Goal: Communication & Community: Answer question/provide support

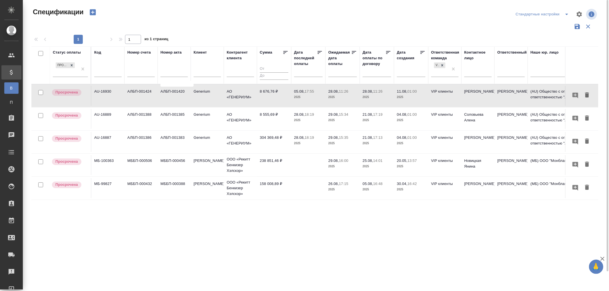
click at [339, 187] on p "2025" at bounding box center [342, 190] width 29 height 6
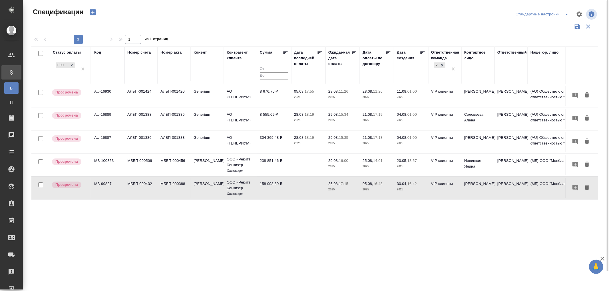
click at [339, 187] on p "2025" at bounding box center [342, 190] width 29 height 6
click at [269, 161] on td "238 851,46 ₽" at bounding box center [274, 165] width 34 height 20
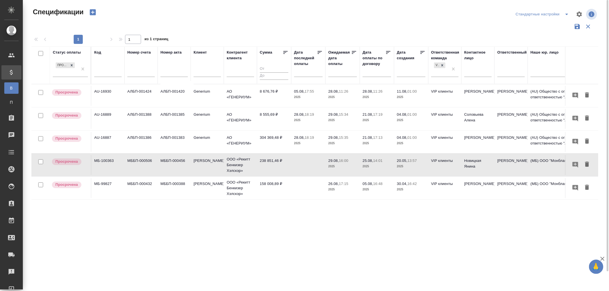
click at [336, 141] on p "2025" at bounding box center [342, 144] width 29 height 6
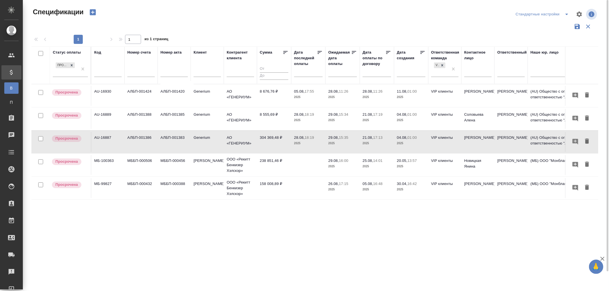
click at [273, 140] on td "304 369,48 ₽" at bounding box center [274, 142] width 34 height 20
click at [341, 118] on p "2025" at bounding box center [342, 121] width 29 height 6
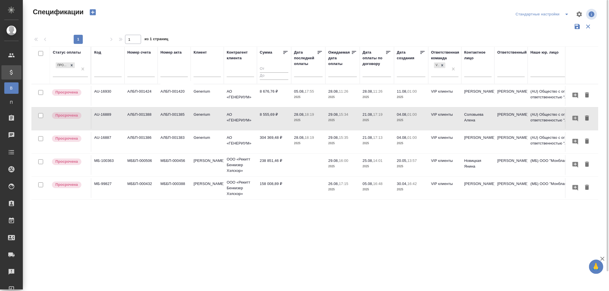
click at [341, 118] on p "2025" at bounding box center [342, 121] width 29 height 6
click at [340, 91] on p "11:26" at bounding box center [343, 91] width 9 height 4
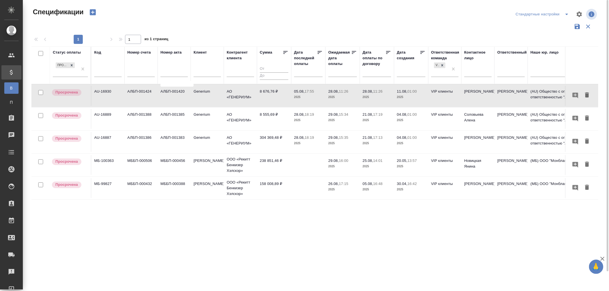
click at [340, 91] on p "11:26" at bounding box center [343, 91] width 9 height 4
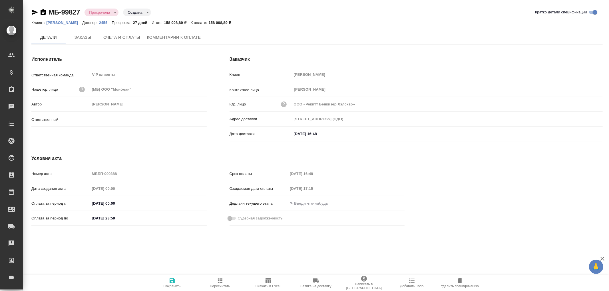
type input "[PERSON_NAME]"
click at [156, 37] on span "Комментарии к оплате" at bounding box center [174, 37] width 54 height 7
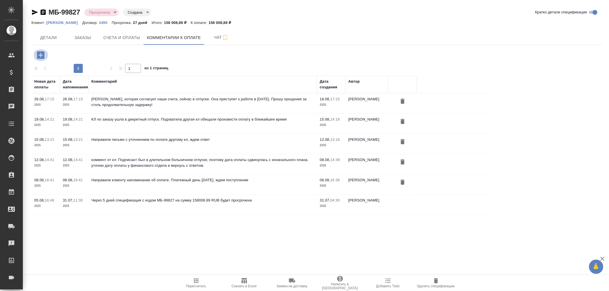
click at [39, 54] on icon "button" at bounding box center [40, 54] width 7 height 7
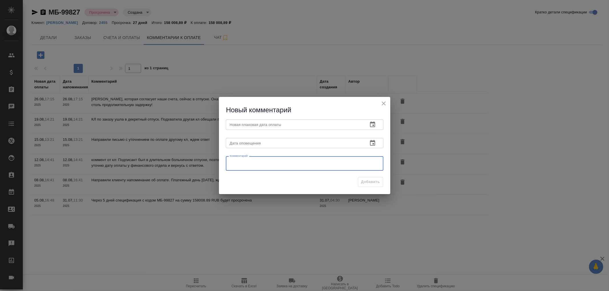
click at [243, 161] on textarea at bounding box center [305, 164] width 150 height 9
paste textarea "Срок оплаты 284 заказа был увеличен из-за корректировки пакета документов"
click at [340, 162] on textarea "Клиент написал сегодня, что оплата переносится на 13.11.2025 в связи Срок оплат…" at bounding box center [305, 163] width 150 height 9
click at [347, 163] on textarea "Клиент написал сегодня, что оплата переносится на 13.11.2025 в связи Срок оплат…" at bounding box center [305, 163] width 150 height 9
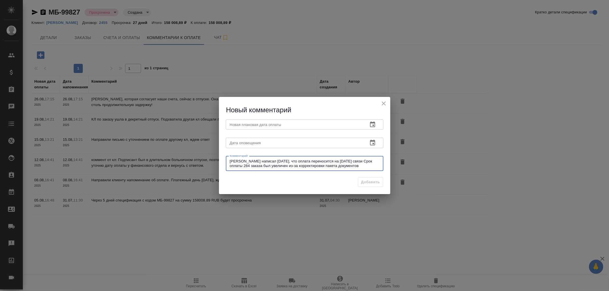
drag, startPoint x: 342, startPoint y: 162, endPoint x: 355, endPoint y: 160, distance: 13.2
click at [355, 160] on textarea "Клиент написал сегодня, что оплата переносится на 13.11.2025 в связи Срок оплат…" at bounding box center [305, 163] width 150 height 9
click at [341, 167] on textarea "Клиент написал сегодня, что оплата переносится на 13.11.2025. Срок оплаты 284 з…" at bounding box center [305, 163] width 150 height 9
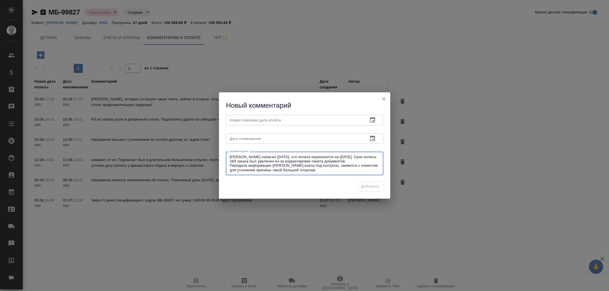
type textarea "Клиент написал сегодня, что оплата переносится на 13.11.2025. Срок оплаты 284 з…"
click at [298, 138] on input "text" at bounding box center [295, 139] width 138 height 10
click at [374, 137] on icon "button" at bounding box center [372, 139] width 5 height 6
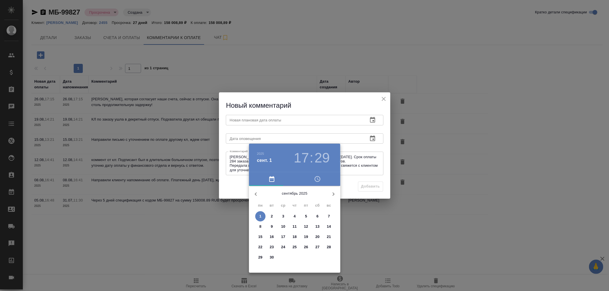
click at [305, 217] on p "5" at bounding box center [306, 217] width 2 height 6
type input "05.09.2025 17:29"
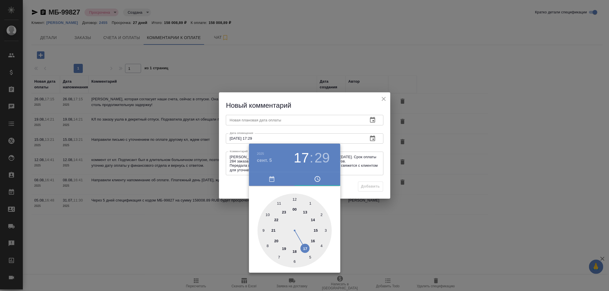
click at [265, 120] on div at bounding box center [304, 145] width 609 height 291
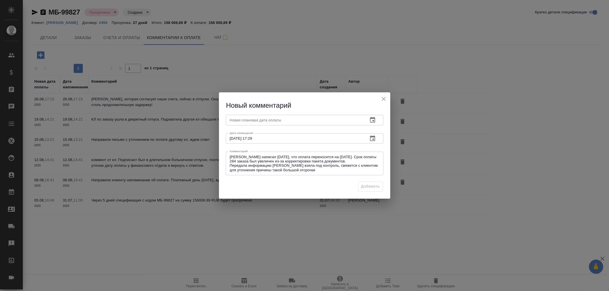
click at [270, 118] on input "text" at bounding box center [295, 120] width 138 height 10
click at [371, 122] on icon "button" at bounding box center [372, 120] width 7 height 7
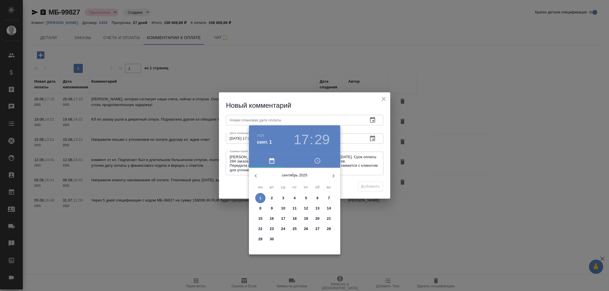
click at [305, 197] on p "5" at bounding box center [306, 199] width 2 height 6
type input "05.09.2025 17:29"
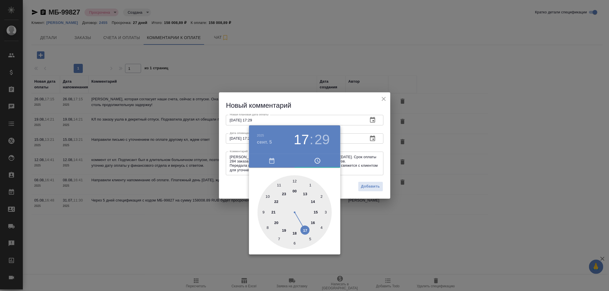
click at [368, 190] on div at bounding box center [304, 145] width 609 height 291
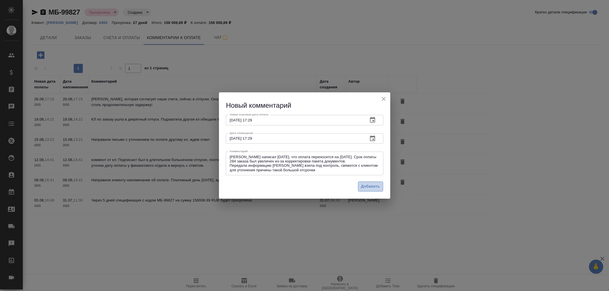
click at [375, 187] on span "Добавить" at bounding box center [370, 187] width 19 height 7
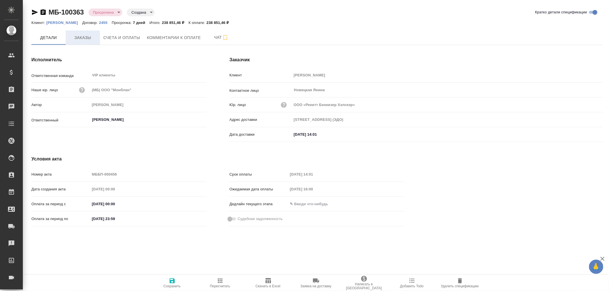
click at [84, 33] on button "Заказы" at bounding box center [83, 38] width 34 height 14
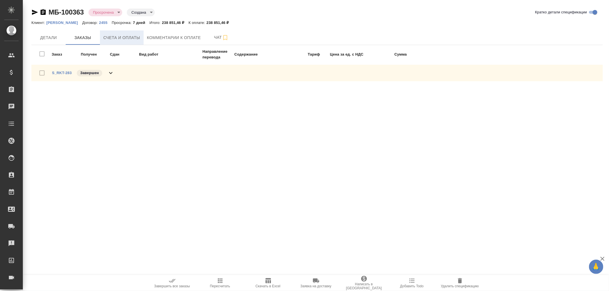
click at [124, 38] on span "Счета и оплаты" at bounding box center [121, 37] width 37 height 7
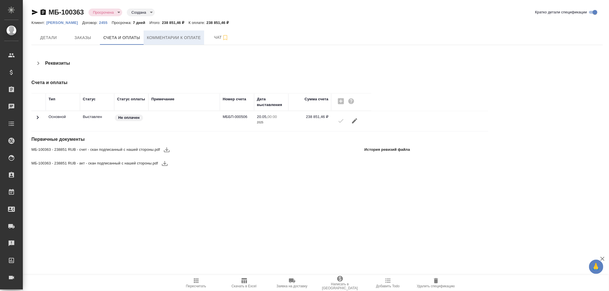
click at [172, 37] on span "Комментарии к оплате" at bounding box center [174, 37] width 54 height 7
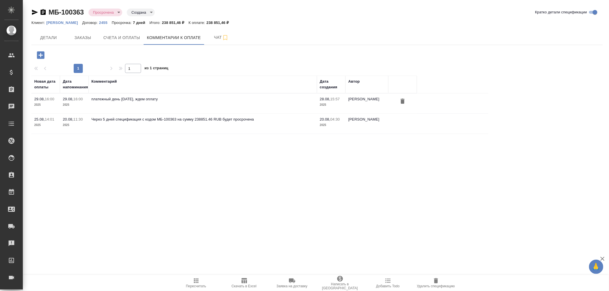
click at [39, 53] on icon "button" at bounding box center [40, 54] width 7 height 7
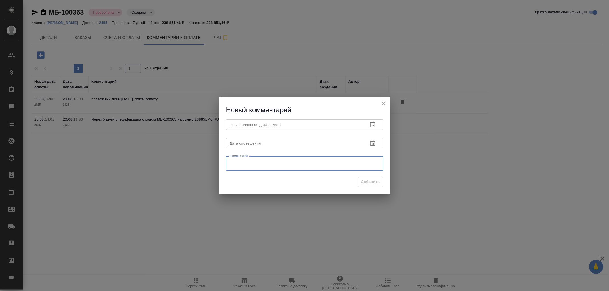
click at [240, 166] on textarea at bounding box center [305, 164] width 150 height 9
paste textarea "Даты оплаты заказов: №283 – 18 сентября"
type textarea "Даты оплаты заказов: №283 – 18 сентября"
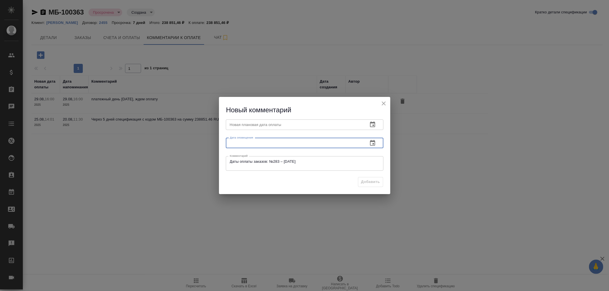
click at [304, 143] on input "text" at bounding box center [295, 143] width 138 height 10
click at [369, 141] on icon "button" at bounding box center [372, 143] width 7 height 7
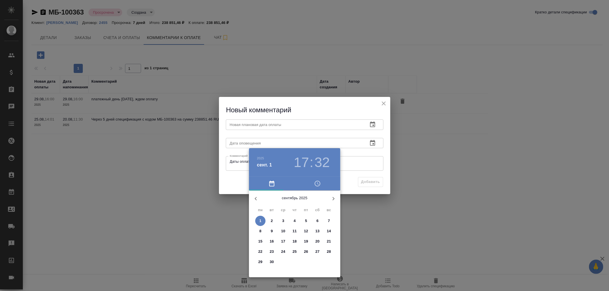
click at [305, 241] on p "19" at bounding box center [306, 242] width 4 height 6
type input "19.09.2025 17:32"
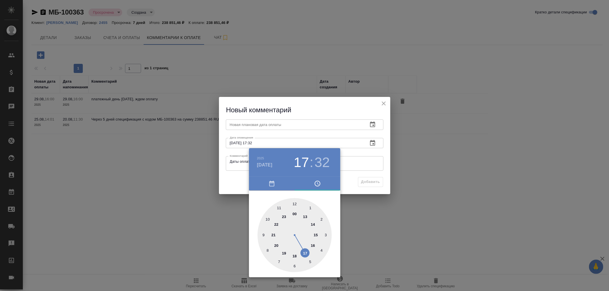
click at [290, 124] on div at bounding box center [304, 145] width 609 height 291
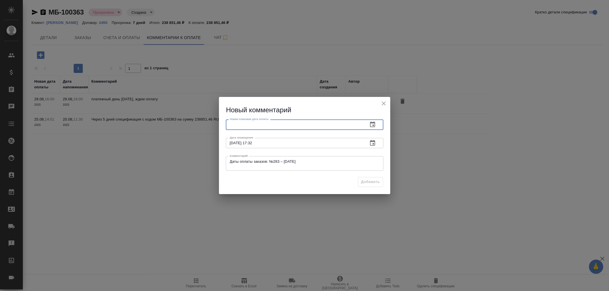
click at [277, 126] on input "text" at bounding box center [295, 125] width 138 height 10
click at [375, 125] on icon "button" at bounding box center [372, 124] width 7 height 7
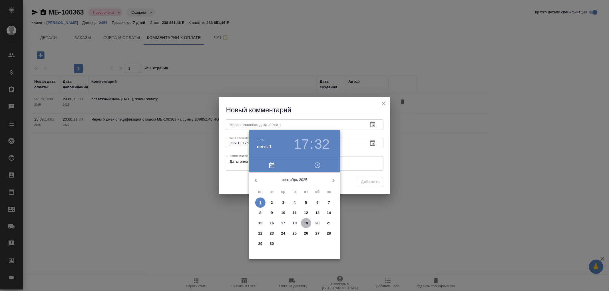
click at [304, 223] on p "19" at bounding box center [306, 224] width 4 height 6
type input "19.09.2025 17:32"
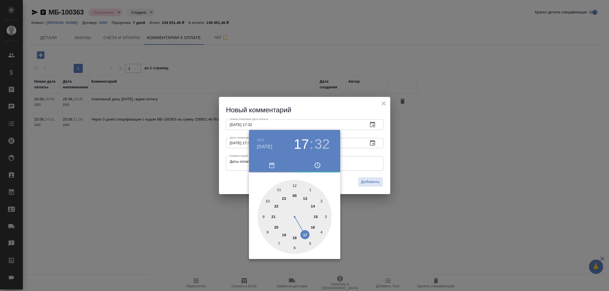
click at [375, 182] on div at bounding box center [304, 145] width 609 height 291
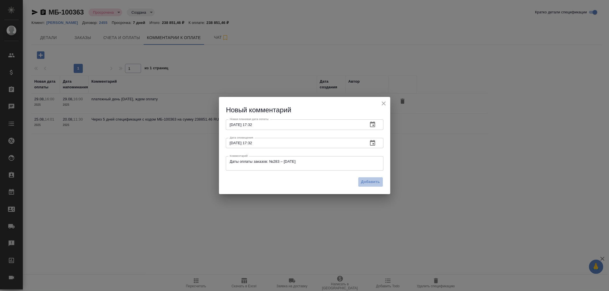
click at [374, 183] on span "Добавить" at bounding box center [370, 182] width 19 height 7
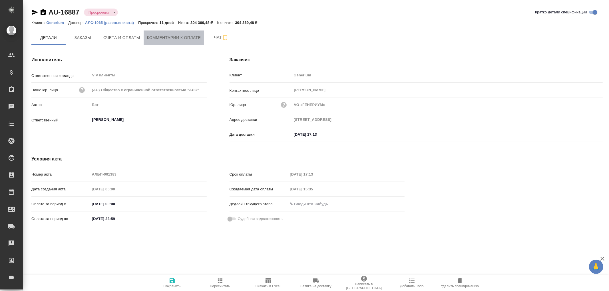
click at [164, 37] on span "Комментарии к оплате" at bounding box center [174, 37] width 54 height 7
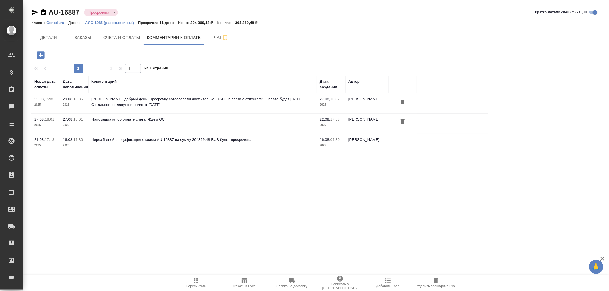
click at [41, 53] on icon "button" at bounding box center [40, 54] width 7 height 7
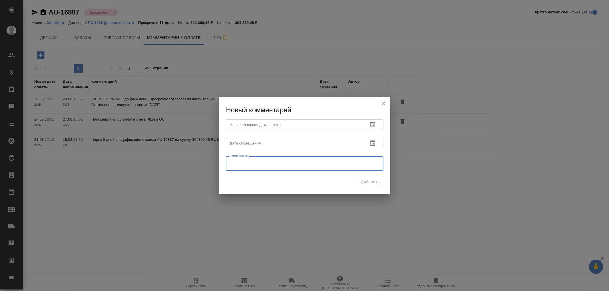
click at [241, 165] on textarea at bounding box center [305, 164] width 150 height 9
paste textarea "Руфина, добрый день! Счет на 304 369 RUB будет оплачен завтра, остальные докуме…"
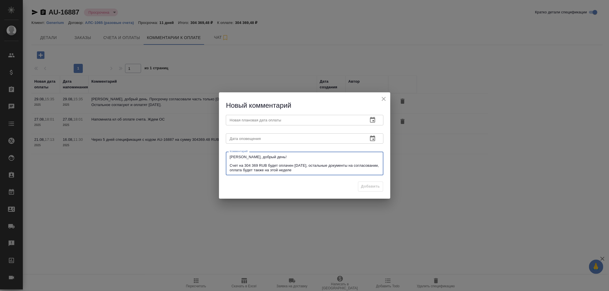
type textarea "Руфина, добрый день! Счет на 304 369 RUB будет оплачен завтра, остальные докуме…"
click at [373, 120] on icon "button" at bounding box center [372, 120] width 5 height 6
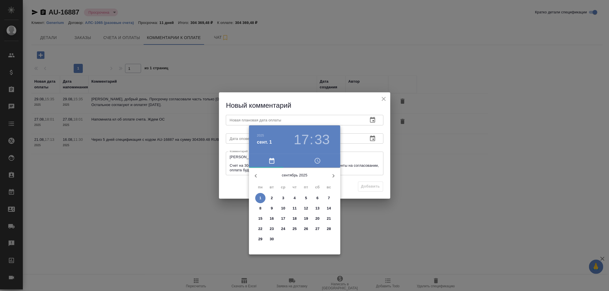
click at [284, 197] on p "3" at bounding box center [283, 199] width 2 height 6
type input "03.09.2025 17:33"
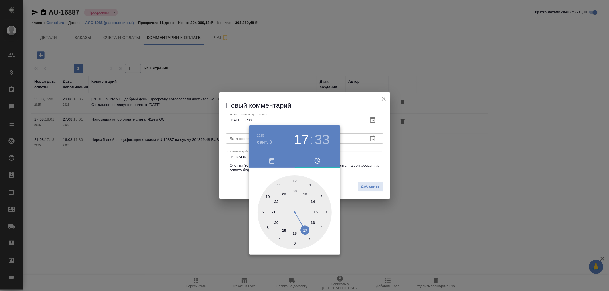
click at [241, 136] on div at bounding box center [304, 145] width 609 height 291
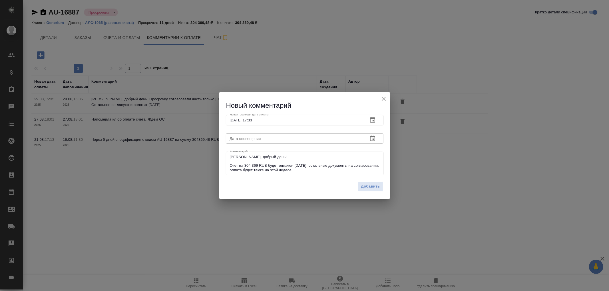
click at [243, 139] on input "text" at bounding box center [295, 139] width 138 height 10
click at [372, 140] on icon "button" at bounding box center [372, 138] width 7 height 7
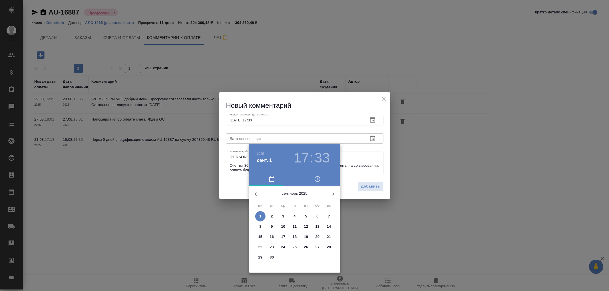
click at [286, 218] on span "3" at bounding box center [283, 217] width 10 height 6
type input "03.09.2025 17:33"
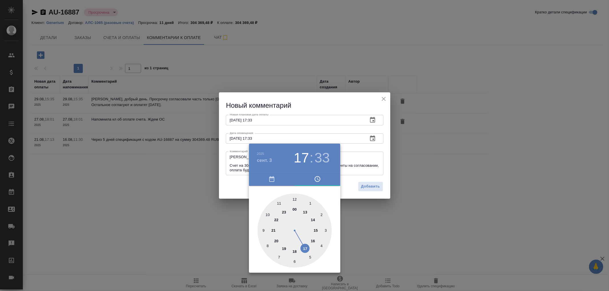
click at [375, 187] on div at bounding box center [304, 145] width 609 height 291
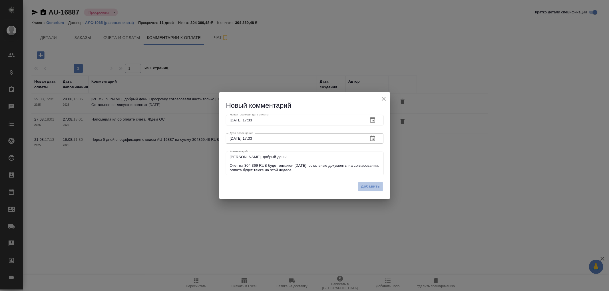
click at [375, 187] on span "Добавить" at bounding box center [370, 187] width 19 height 7
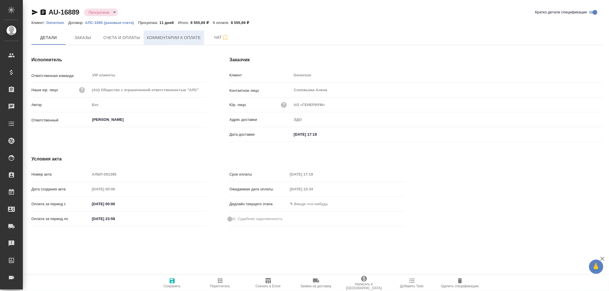
click at [174, 37] on span "Комментарии к оплате" at bounding box center [174, 37] width 54 height 7
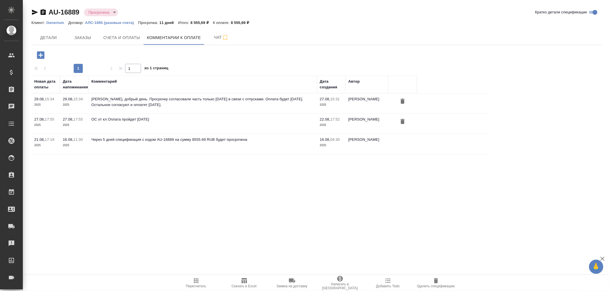
click at [40, 53] on icon "button" at bounding box center [40, 54] width 7 height 7
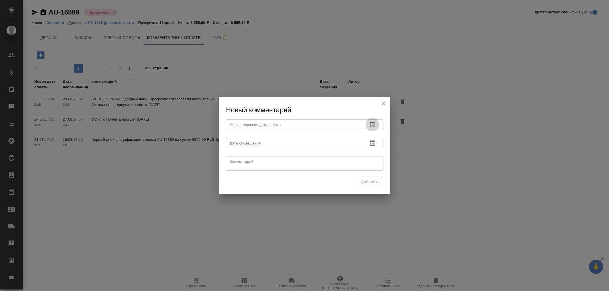
click at [371, 124] on icon "button" at bounding box center [372, 124] width 7 height 7
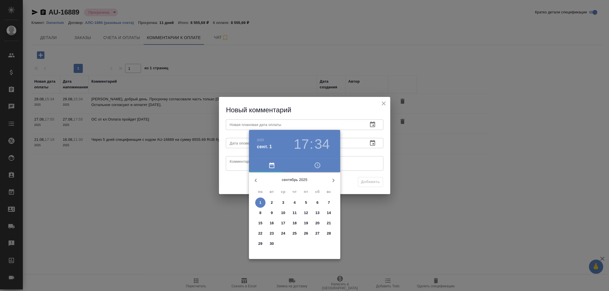
click at [281, 203] on span "3" at bounding box center [283, 203] width 10 height 6
type input "[DATE] 17:34"
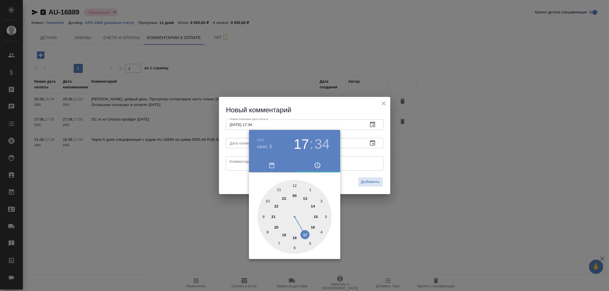
click at [238, 148] on div at bounding box center [304, 145] width 609 height 291
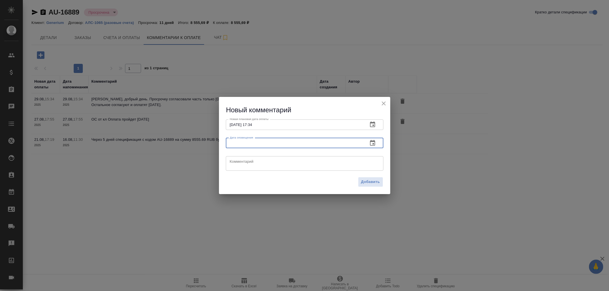
click at [243, 143] on input "text" at bounding box center [295, 143] width 138 height 10
click at [374, 147] on button "button" at bounding box center [373, 143] width 14 height 14
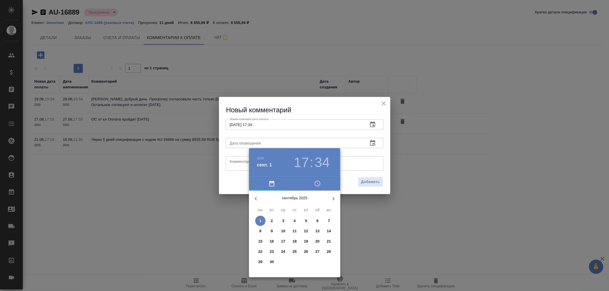
click at [284, 222] on span "3" at bounding box center [283, 221] width 10 height 6
type input "[DATE] 17:34"
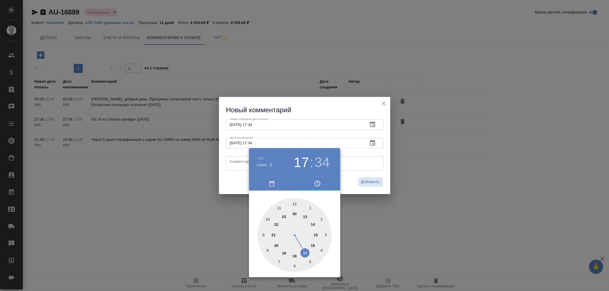
click at [375, 184] on div at bounding box center [304, 145] width 609 height 291
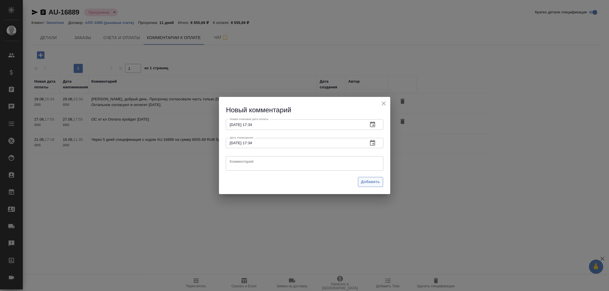
click at [373, 183] on span "Добавить" at bounding box center [370, 182] width 19 height 7
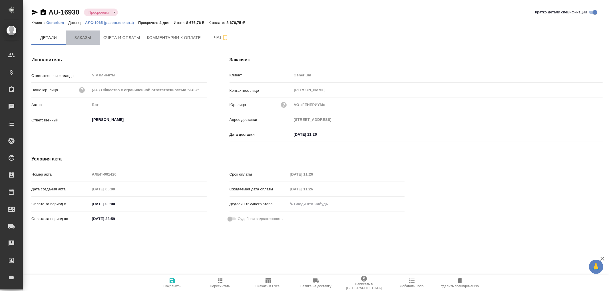
click at [85, 39] on span "Заказы" at bounding box center [82, 37] width 27 height 7
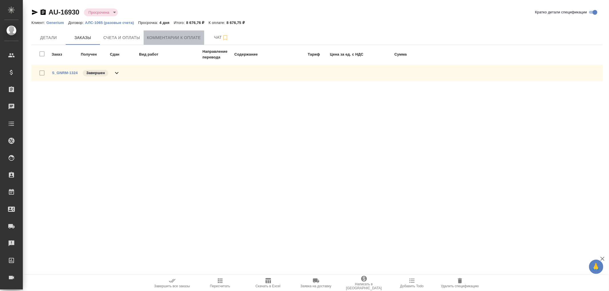
click at [157, 36] on span "Комментарии к оплате" at bounding box center [174, 37] width 54 height 7
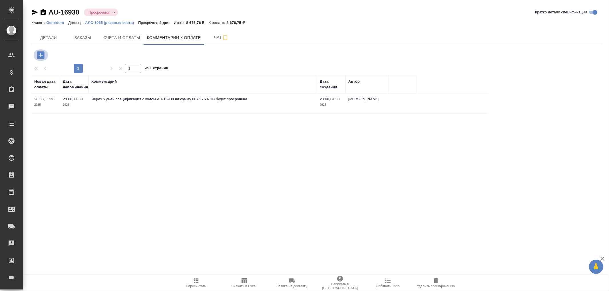
click at [42, 55] on icon "button" at bounding box center [41, 55] width 10 height 10
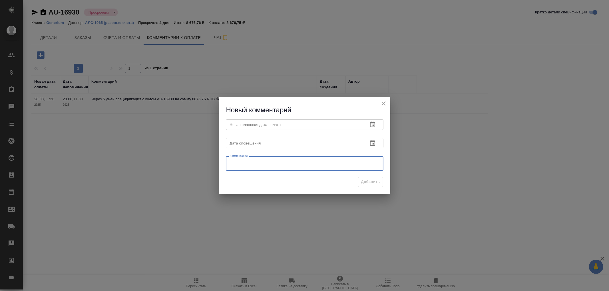
click at [240, 161] on textarea at bounding box center [305, 164] width 150 height 9
paste textarea "[PERSON_NAME], добрый день! Счет на 304 369 RUB будет оплачен [DATE], остальные…"
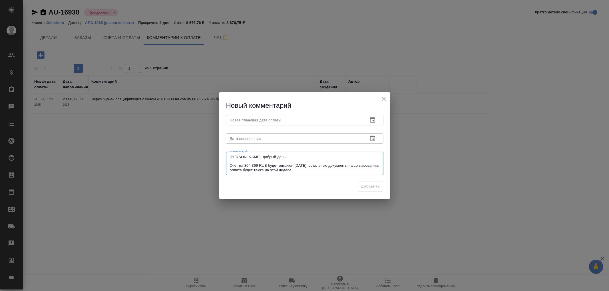
type textarea "[PERSON_NAME], добрый день! Счет на 304 369 RUB будет оплачен [DATE], остальные…"
click at [281, 119] on input "text" at bounding box center [295, 120] width 138 height 10
click at [372, 120] on icon "button" at bounding box center [372, 120] width 7 height 7
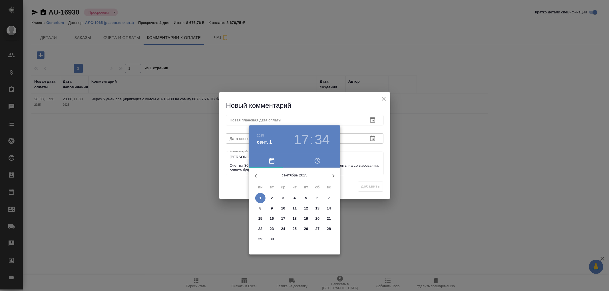
click at [305, 198] on p "5" at bounding box center [306, 199] width 2 height 6
type input "[DATE] 17:34"
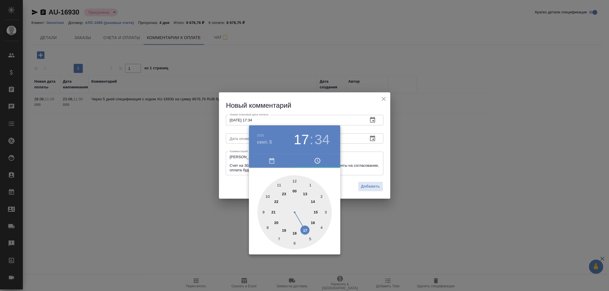
drag, startPoint x: 245, startPoint y: 141, endPoint x: 242, endPoint y: 139, distance: 3.3
click at [244, 141] on div at bounding box center [304, 145] width 609 height 291
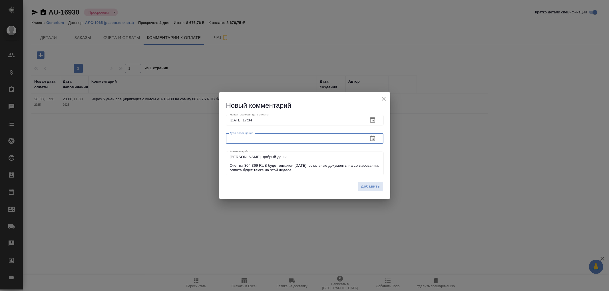
click at [242, 139] on input "text" at bounding box center [295, 139] width 138 height 10
click at [370, 141] on icon "button" at bounding box center [372, 138] width 7 height 7
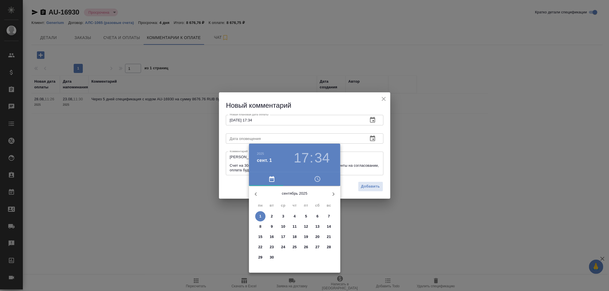
click at [306, 216] on p "5" at bounding box center [306, 217] width 2 height 6
type input "[DATE] 17:34"
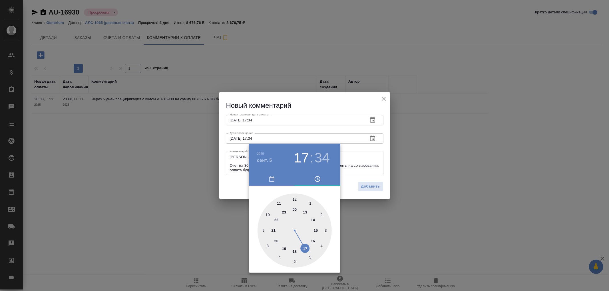
click at [380, 181] on div at bounding box center [304, 145] width 609 height 291
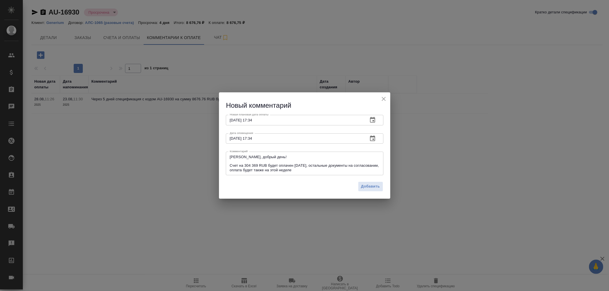
click at [374, 187] on span "Добавить" at bounding box center [370, 187] width 19 height 7
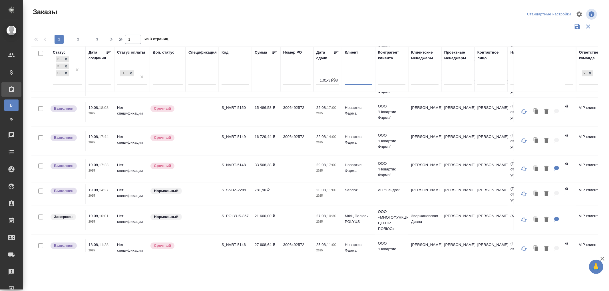
scroll to position [461, 0]
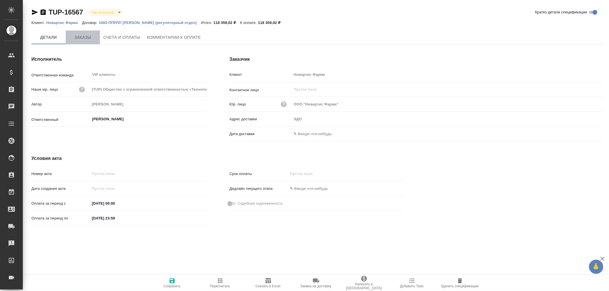
click at [83, 35] on span "Заказы" at bounding box center [82, 37] width 27 height 7
type input "VIP клиенты"
type input "[PERSON_NAME]"
drag, startPoint x: 120, startPoint y: 35, endPoint x: 123, endPoint y: 35, distance: 2.9
click at [120, 35] on span "Счета и оплаты" at bounding box center [121, 37] width 37 height 7
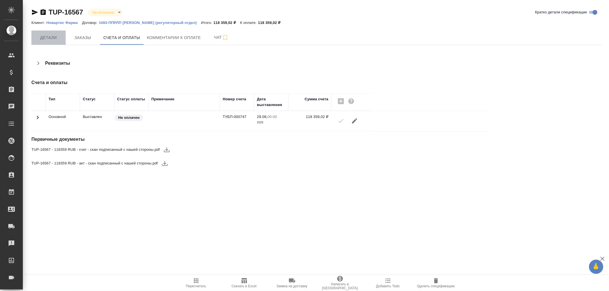
click at [47, 42] on button "Детали" at bounding box center [48, 38] width 34 height 14
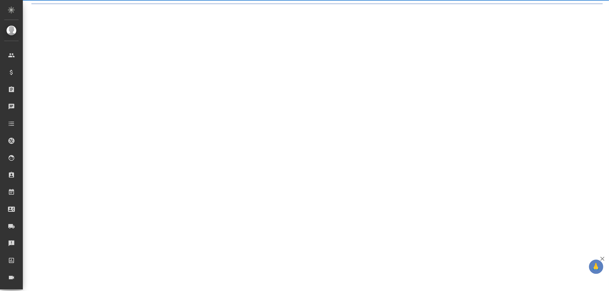
click at [53, 37] on div ".cls-1 fill:#fff; AWATERA [PERSON_NAME]romanenko Клиенты Спецификации Заказы 0 …" at bounding box center [304, 145] width 609 height 291
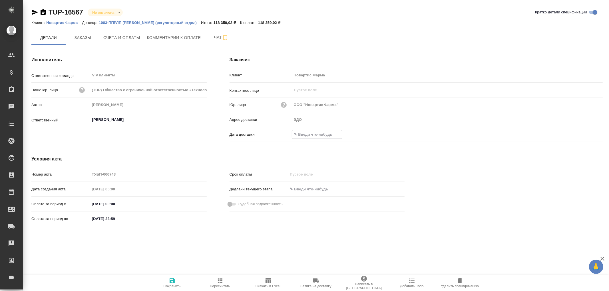
drag, startPoint x: 316, startPoint y: 136, endPoint x: 320, endPoint y: 135, distance: 4.0
click at [316, 135] on input "text" at bounding box center [317, 134] width 50 height 8
click at [588, 133] on icon "button" at bounding box center [586, 134] width 7 height 7
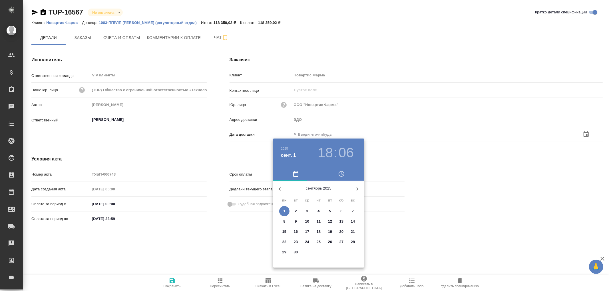
click at [283, 212] on p "1" at bounding box center [284, 212] width 2 height 6
type input "[DATE] 18:06"
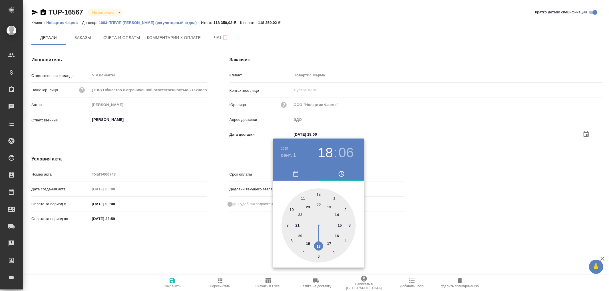
click at [172, 281] on div at bounding box center [304, 145] width 609 height 291
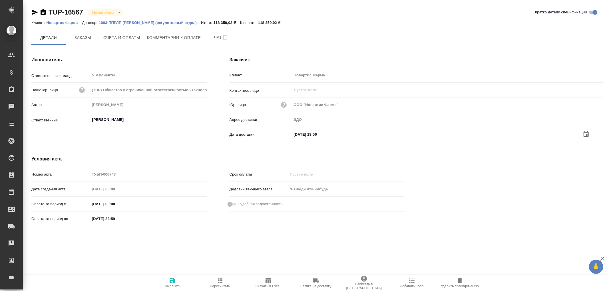
click at [172, 280] on icon "button" at bounding box center [172, 281] width 7 height 7
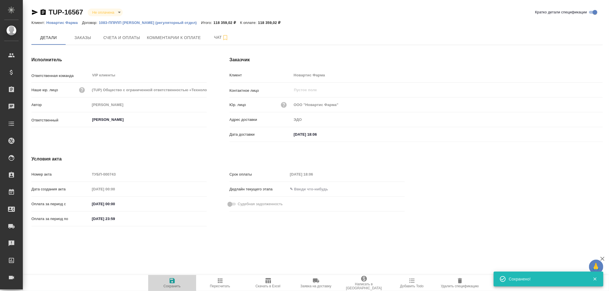
click at [172, 280] on icon "button" at bounding box center [172, 281] width 7 height 7
